Goal: Information Seeking & Learning: Learn about a topic

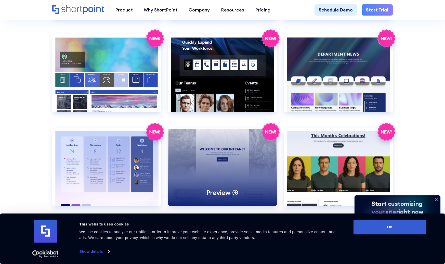
scroll to position [847, 0]
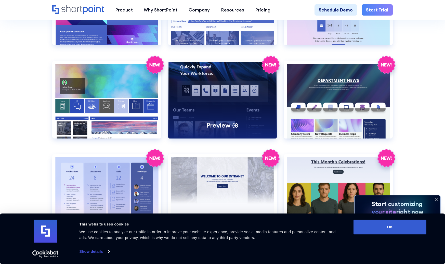
click at [207, 101] on div "Preview" at bounding box center [222, 100] width 109 height 78
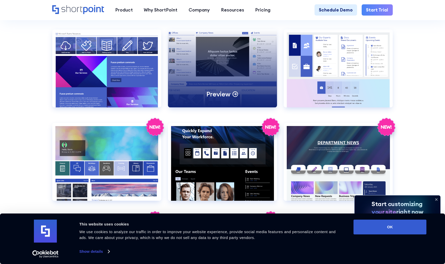
scroll to position [809, 0]
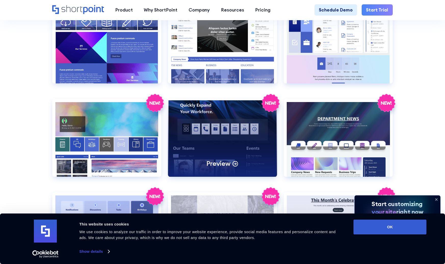
click at [210, 141] on div "Preview" at bounding box center [222, 138] width 109 height 78
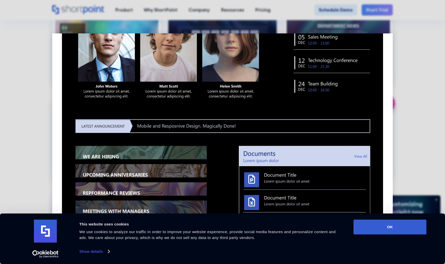
scroll to position [292, 0]
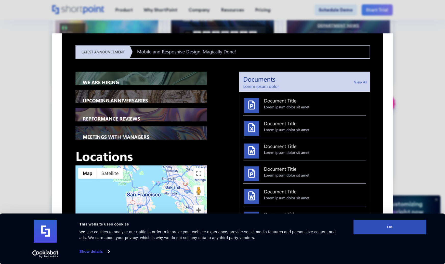
click at [380, 230] on button "OK" at bounding box center [390, 227] width 73 height 15
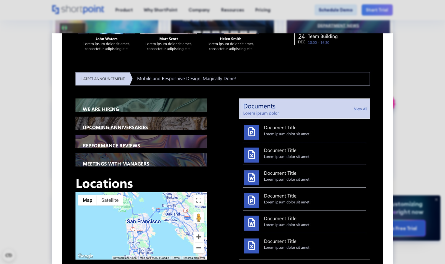
scroll to position [429, 0]
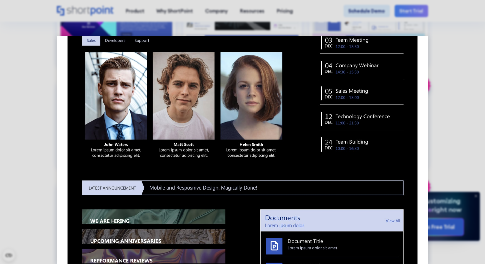
scroll to position [0, 0]
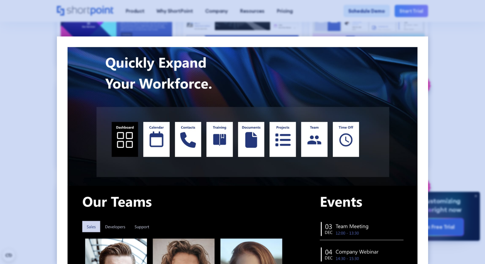
click at [445, 97] on div at bounding box center [242, 132] width 485 height 264
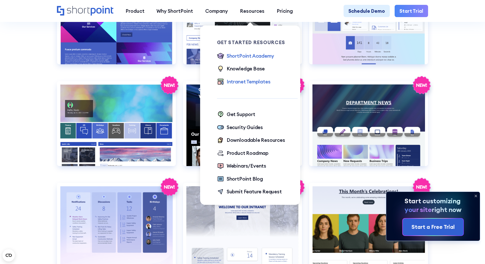
click at [247, 58] on div "ShortPoint Academy" at bounding box center [250, 55] width 47 height 7
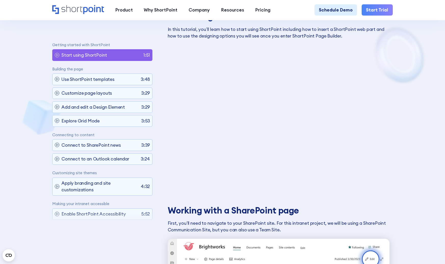
scroll to position [542, 0]
